Goal: Navigation & Orientation: Find specific page/section

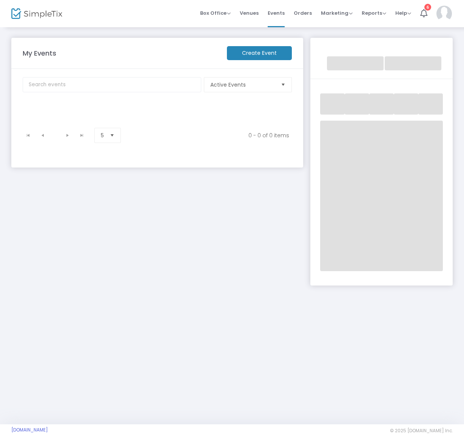
click at [47, 13] on img at bounding box center [36, 13] width 51 height 11
click at [44, 12] on img at bounding box center [36, 13] width 51 height 11
click at [255, 83] on span "Active Events" at bounding box center [242, 85] width 65 height 8
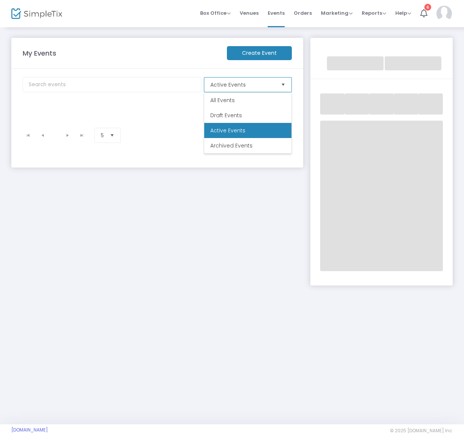
click at [249, 101] on li "All Events" at bounding box center [247, 100] width 87 height 15
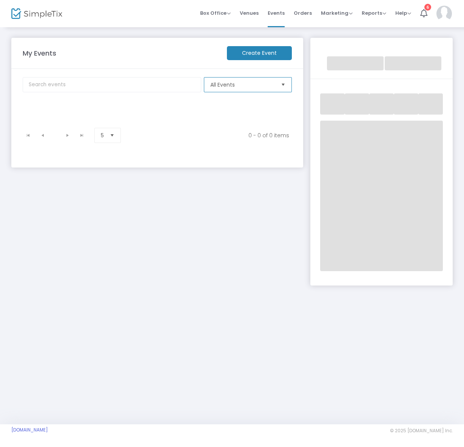
click at [268, 86] on span "All Events" at bounding box center [242, 85] width 65 height 8
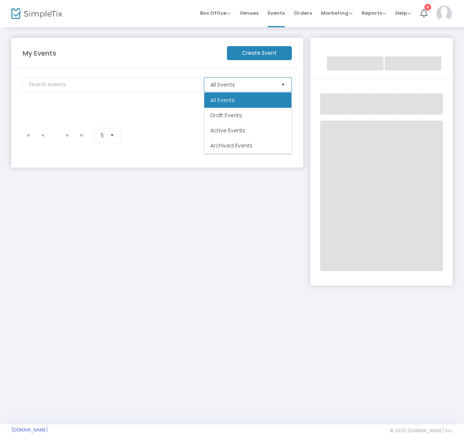
click at [254, 127] on li "Active Events" at bounding box center [247, 130] width 87 height 15
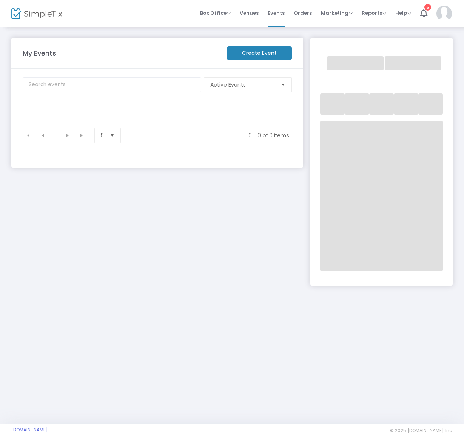
click at [42, 135] on kendo-pager-prev-buttons at bounding box center [35, 135] width 29 height 11
click at [28, 136] on kendo-pager-prev-buttons at bounding box center [35, 135] width 29 height 11
click at [424, 14] on icon at bounding box center [424, 13] width 7 height 8
click at [446, 14] on img at bounding box center [444, 14] width 15 height 16
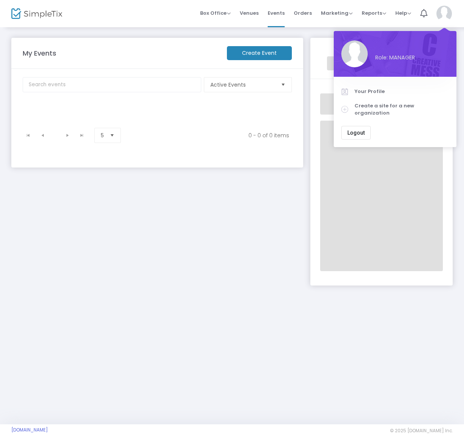
click at [227, 179] on div "My Events Create Event Active Events Event Category Type No section found 0 - 0…" at bounding box center [157, 158] width 299 height 240
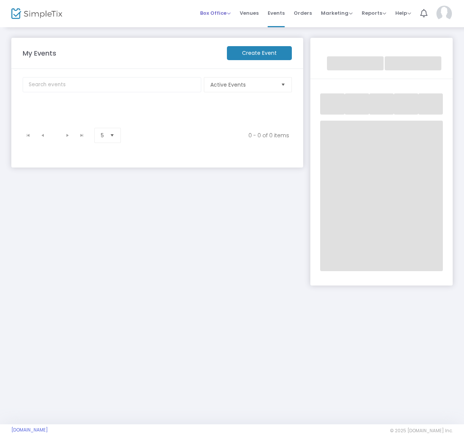
click at [218, 12] on span "Box Office" at bounding box center [215, 12] width 31 height 7
click at [303, 12] on span "Orders" at bounding box center [303, 12] width 18 height 19
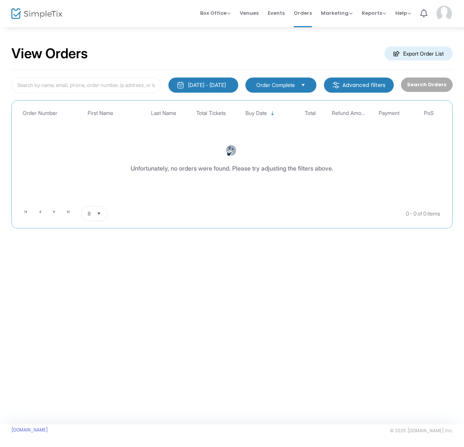
click at [277, 12] on span "Events" at bounding box center [276, 12] width 17 height 19
